Goal: Information Seeking & Learning: Learn about a topic

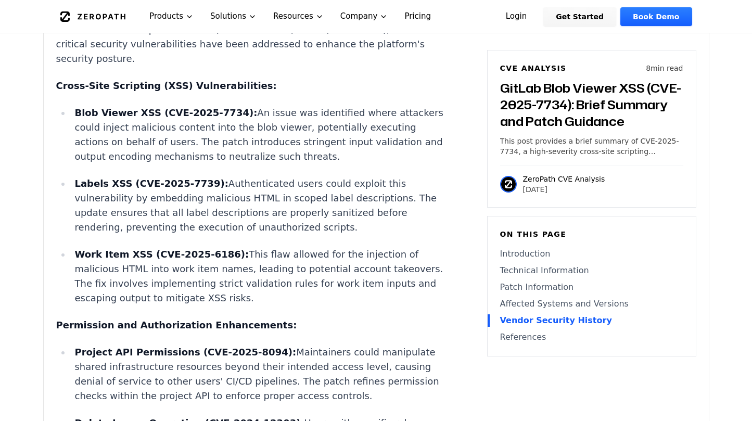
scroll to position [1197, 0]
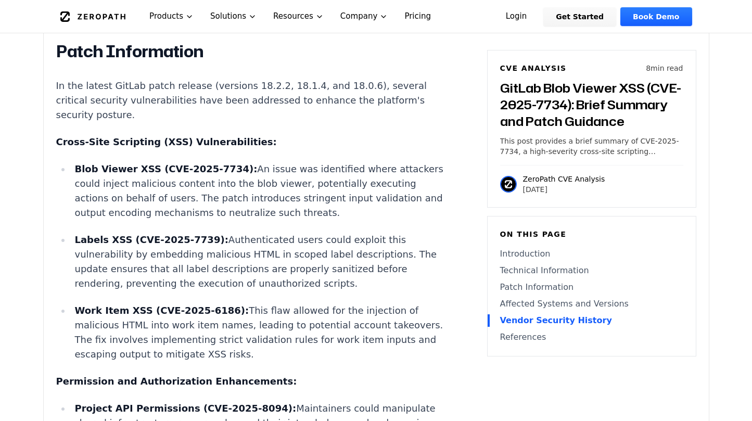
drag, startPoint x: 74, startPoint y: 298, endPoint x: 349, endPoint y: 343, distance: 278.5
click at [349, 343] on li "Work Item XSS (CVE-2025-6186): This flaw allowed for the injection of malicious…" at bounding box center [257, 333] width 373 height 58
copy p "Work Item XSS (CVE-2025-6186): This flaw allowed for the injection of malicious…"
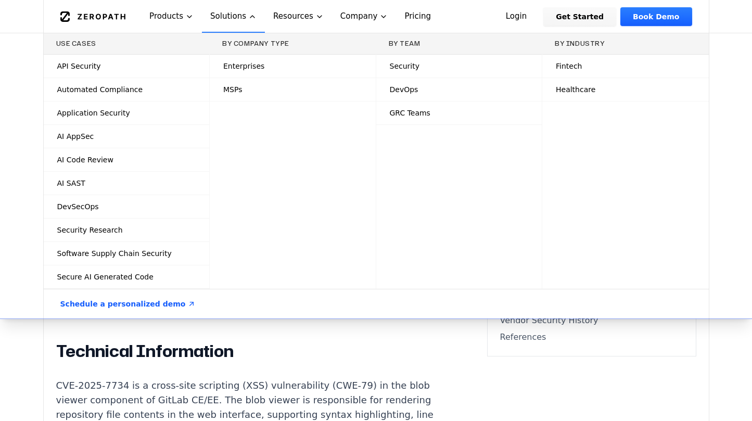
scroll to position [2521, 0]
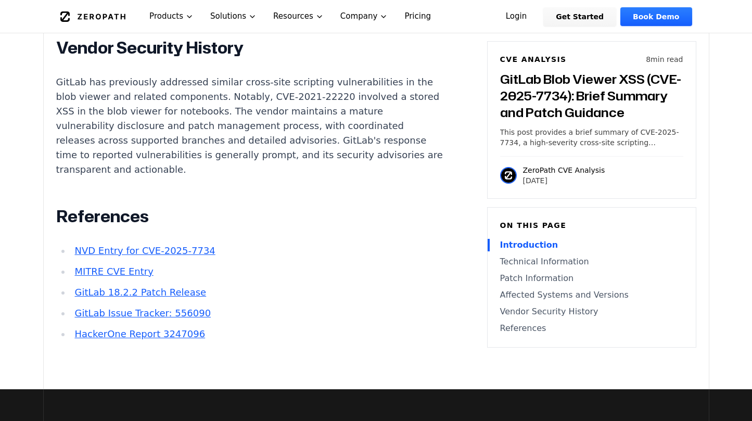
click at [191, 245] on link "NVD Entry for CVE-2025-7734" at bounding box center [144, 250] width 141 height 11
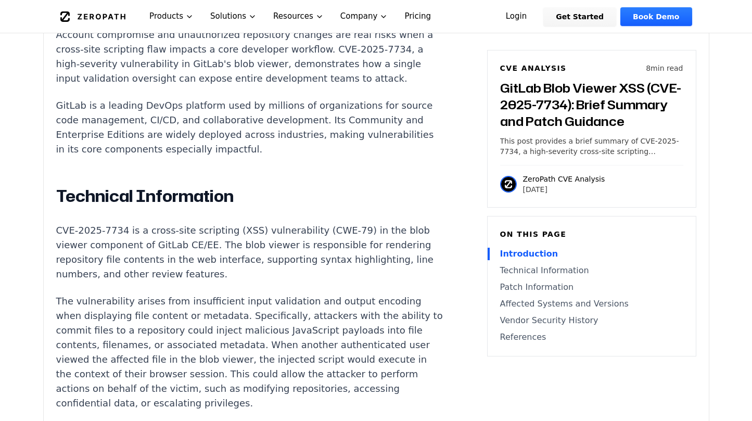
scroll to position [729, 0]
